Goal: Transaction & Acquisition: Subscribe to service/newsletter

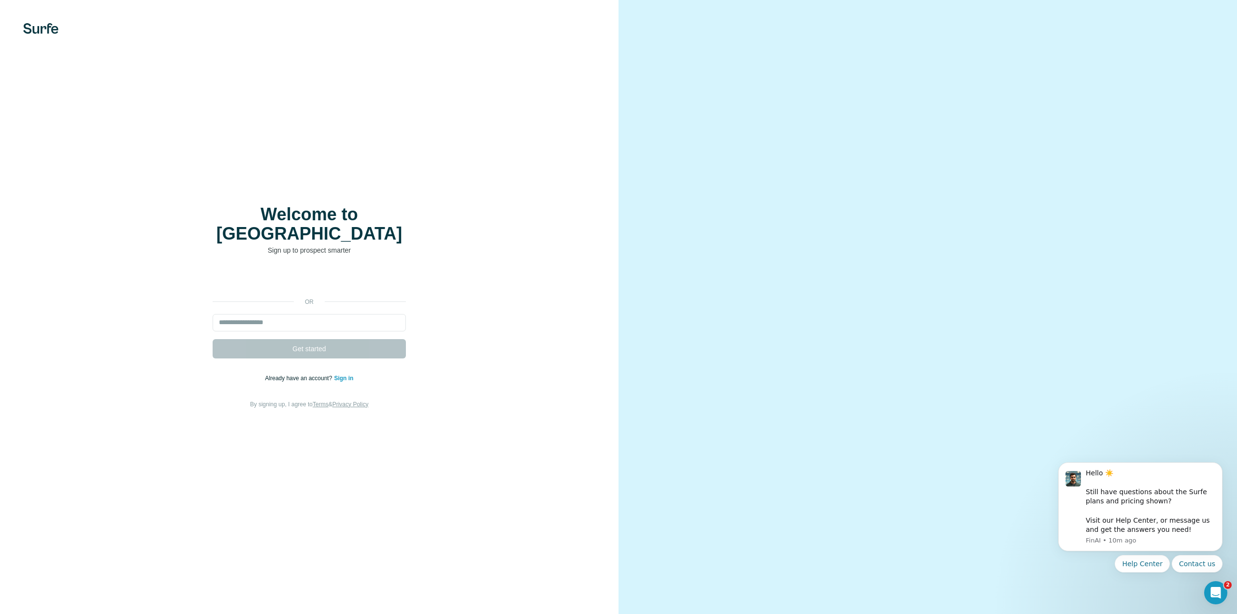
drag, startPoint x: 434, startPoint y: 140, endPoint x: 450, endPoint y: 137, distance: 16.2
click at [434, 140] on div "Welcome to Surfe Sign up to prospect smarter or Get started Already have an acc…" at bounding box center [309, 307] width 618 height 614
click at [291, 314] on input "email" at bounding box center [309, 322] width 193 height 17
click at [162, 320] on div "or Get started Already have an account? Sign in By signing up, I agree to Terms…" at bounding box center [309, 340] width 580 height 139
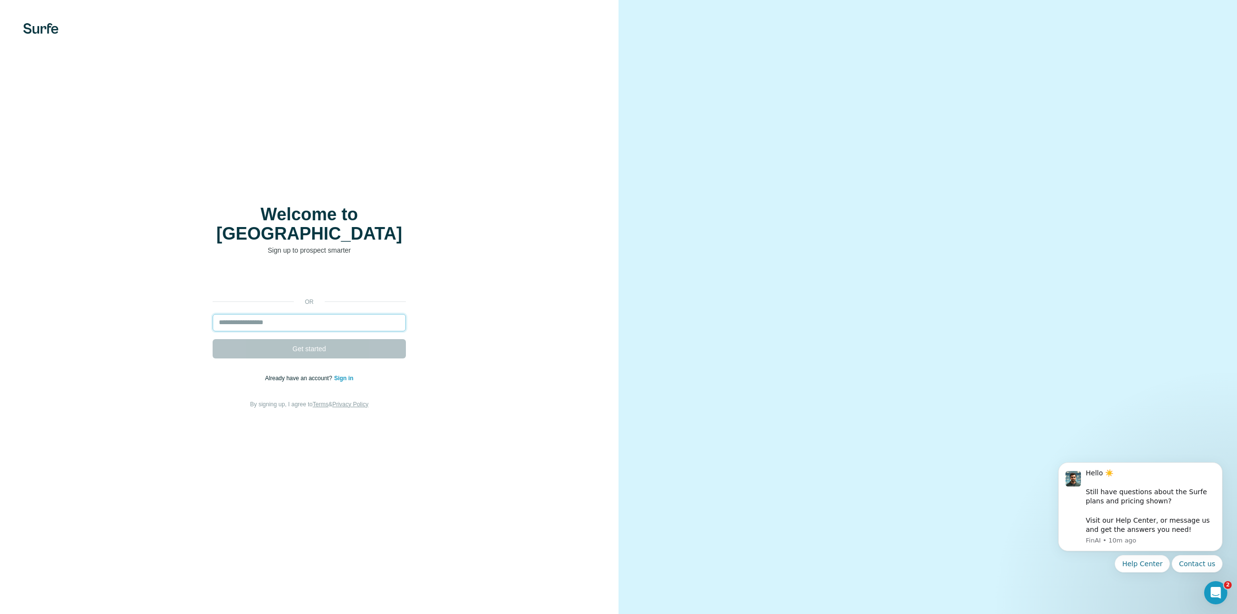
click at [258, 314] on input "email" at bounding box center [309, 322] width 193 height 17
click at [320, 314] on input "email" at bounding box center [309, 322] width 193 height 17
click at [256, 319] on input "email" at bounding box center [309, 322] width 193 height 17
type input "**********"
click at [281, 343] on button "Get started" at bounding box center [309, 348] width 193 height 19
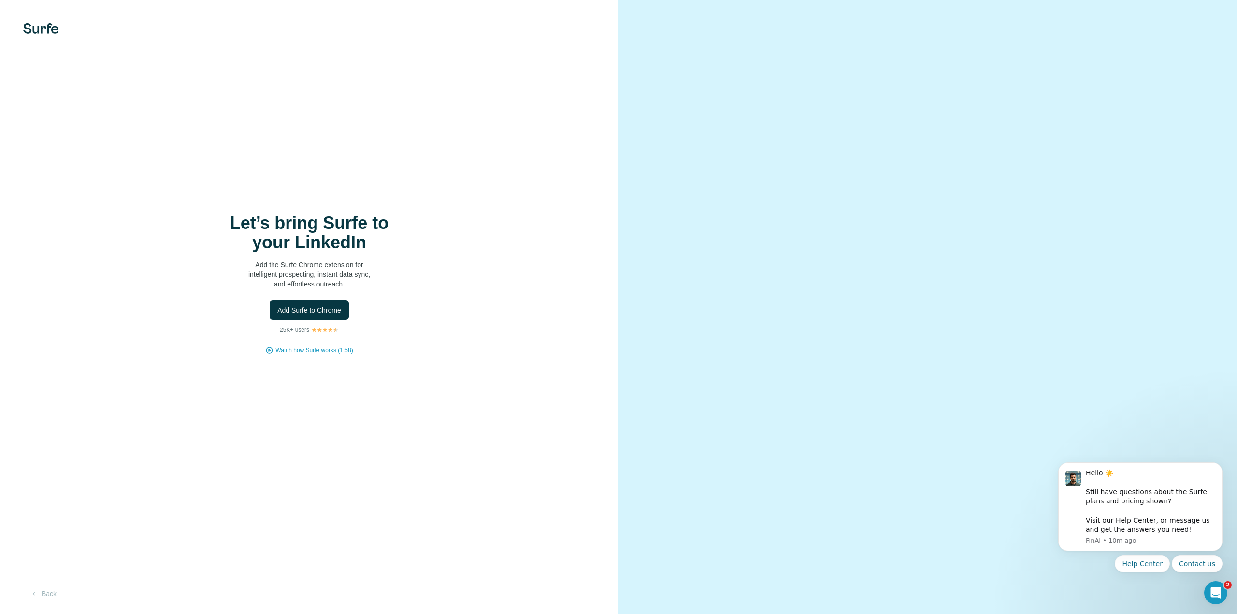
click at [316, 351] on span "Watch how Surfe works (1:58)" at bounding box center [313, 350] width 77 height 9
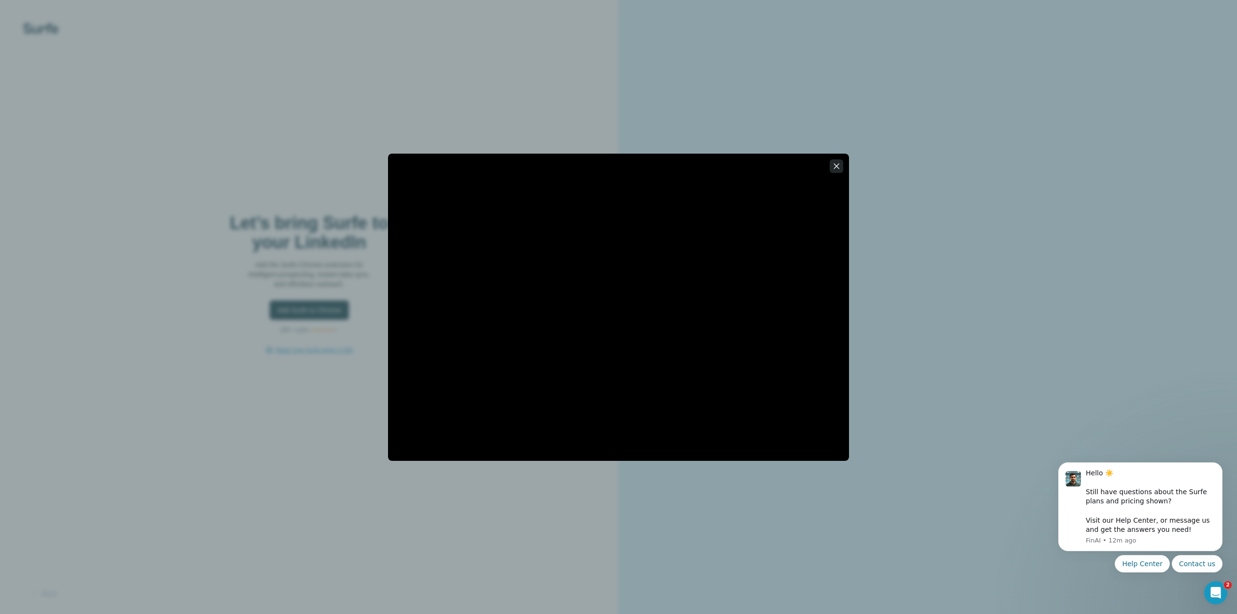
click at [837, 166] on icon "button" at bounding box center [836, 165] width 5 height 5
